Goal: Book appointment/travel/reservation

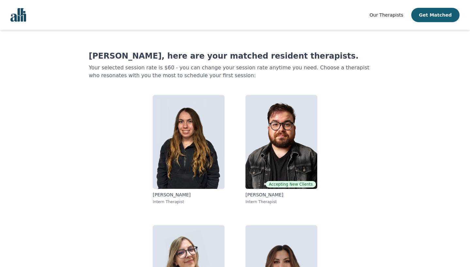
click at [400, 156] on main "[PERSON_NAME], here are your matched resident therapists. Your selected session…" at bounding box center [235, 185] width 431 height 311
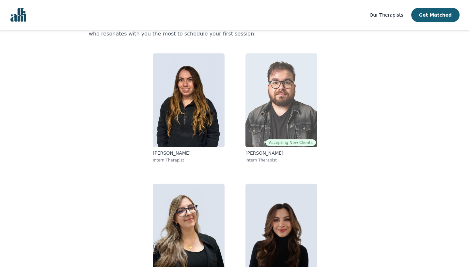
scroll to position [32, 0]
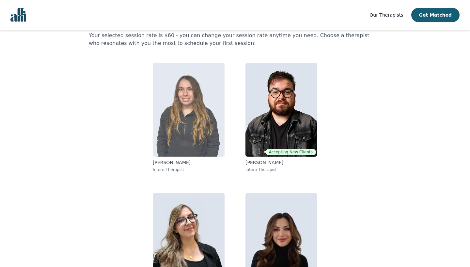
click at [198, 110] on img at bounding box center [189, 110] width 72 height 94
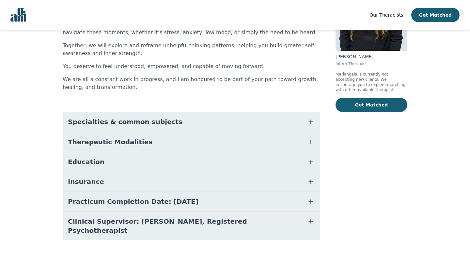
scroll to position [84, 0]
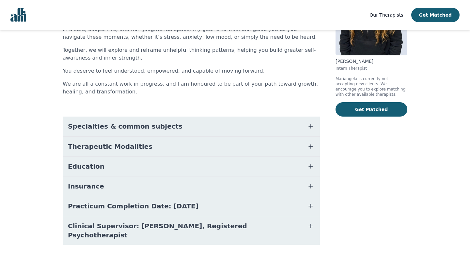
scroll to position [32, 0]
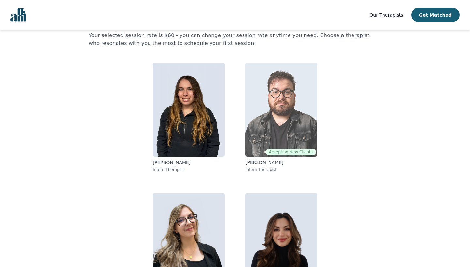
click at [306, 120] on img at bounding box center [281, 110] width 72 height 94
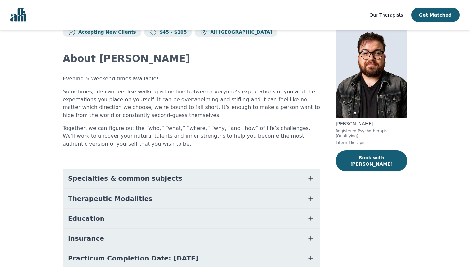
scroll to position [27, 0]
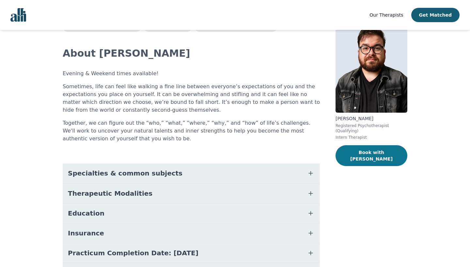
click at [376, 146] on button "Book with [PERSON_NAME]" at bounding box center [371, 155] width 72 height 21
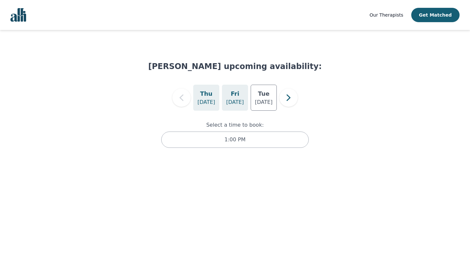
click at [230, 99] on p "[DATE]" at bounding box center [235, 103] width 18 height 8
click at [208, 101] on p "[DATE]" at bounding box center [206, 103] width 18 height 8
click at [230, 107] on div "[DATE]" at bounding box center [235, 98] width 26 height 26
click at [253, 97] on div "[DATE]" at bounding box center [264, 98] width 26 height 26
click at [208, 98] on h5 "Thu" at bounding box center [206, 93] width 12 height 9
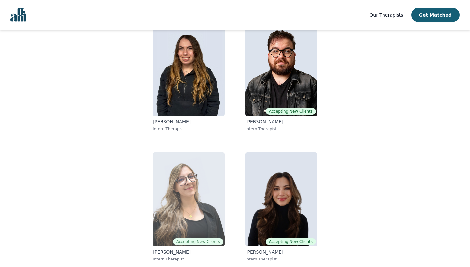
click at [194, 197] on img at bounding box center [189, 200] width 72 height 94
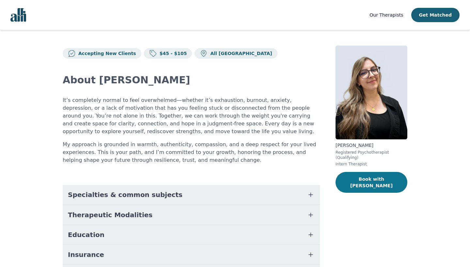
click at [370, 183] on button "Book with [PERSON_NAME]" at bounding box center [371, 182] width 72 height 21
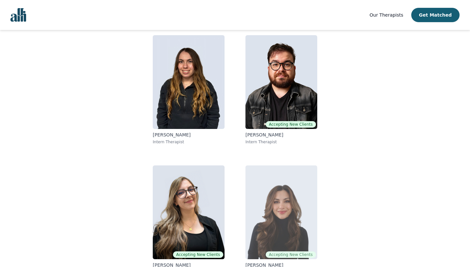
click at [280, 213] on img at bounding box center [281, 213] width 72 height 94
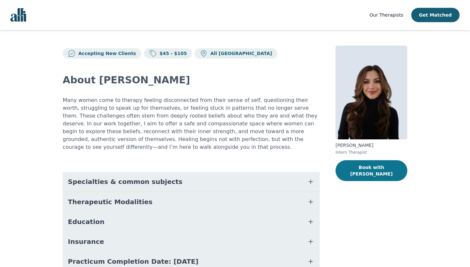
click at [374, 169] on button "Book with [PERSON_NAME]" at bounding box center [371, 170] width 72 height 21
